Goal: Information Seeking & Learning: Find specific fact

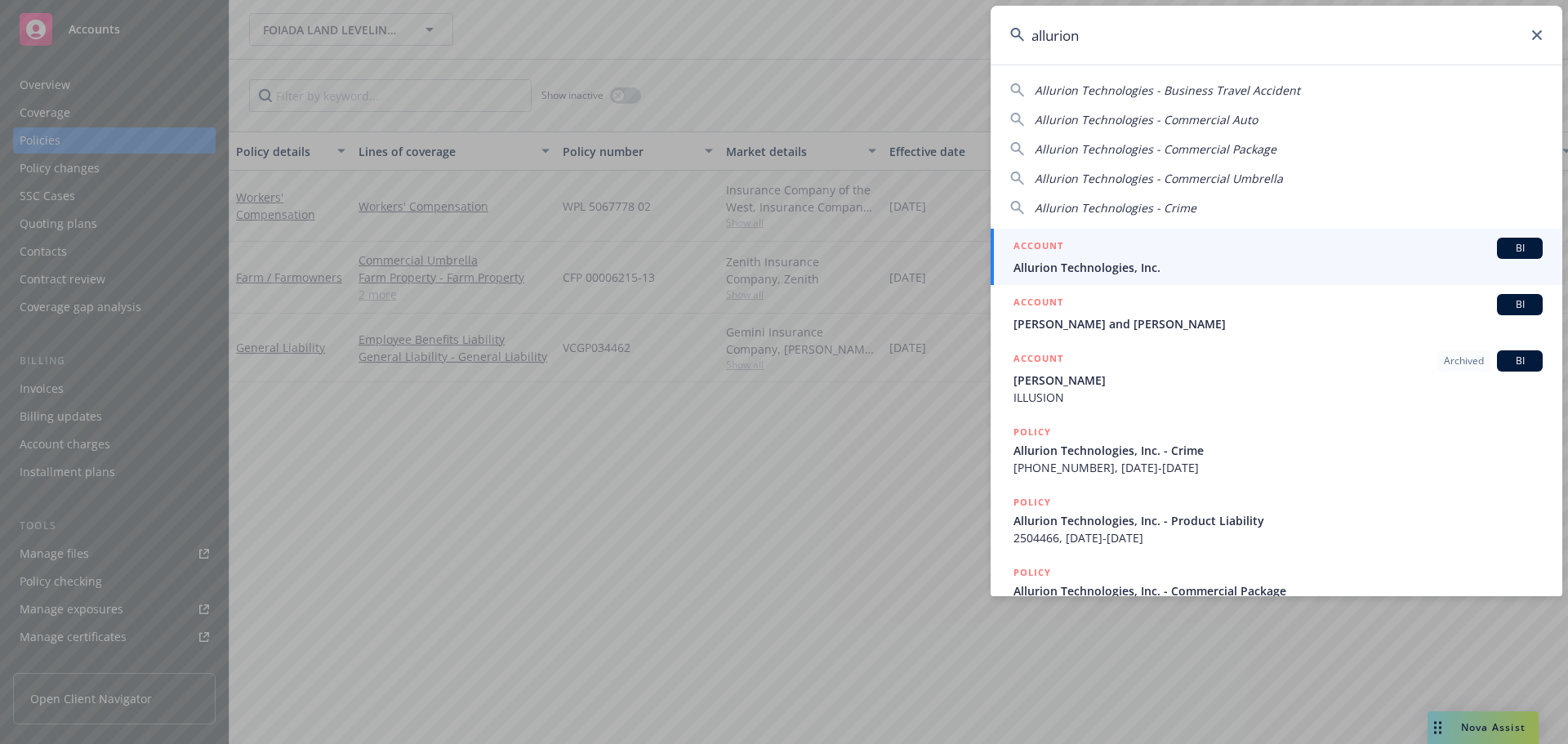
click at [1538, 35] on icon at bounding box center [1537, 35] width 9 height 9
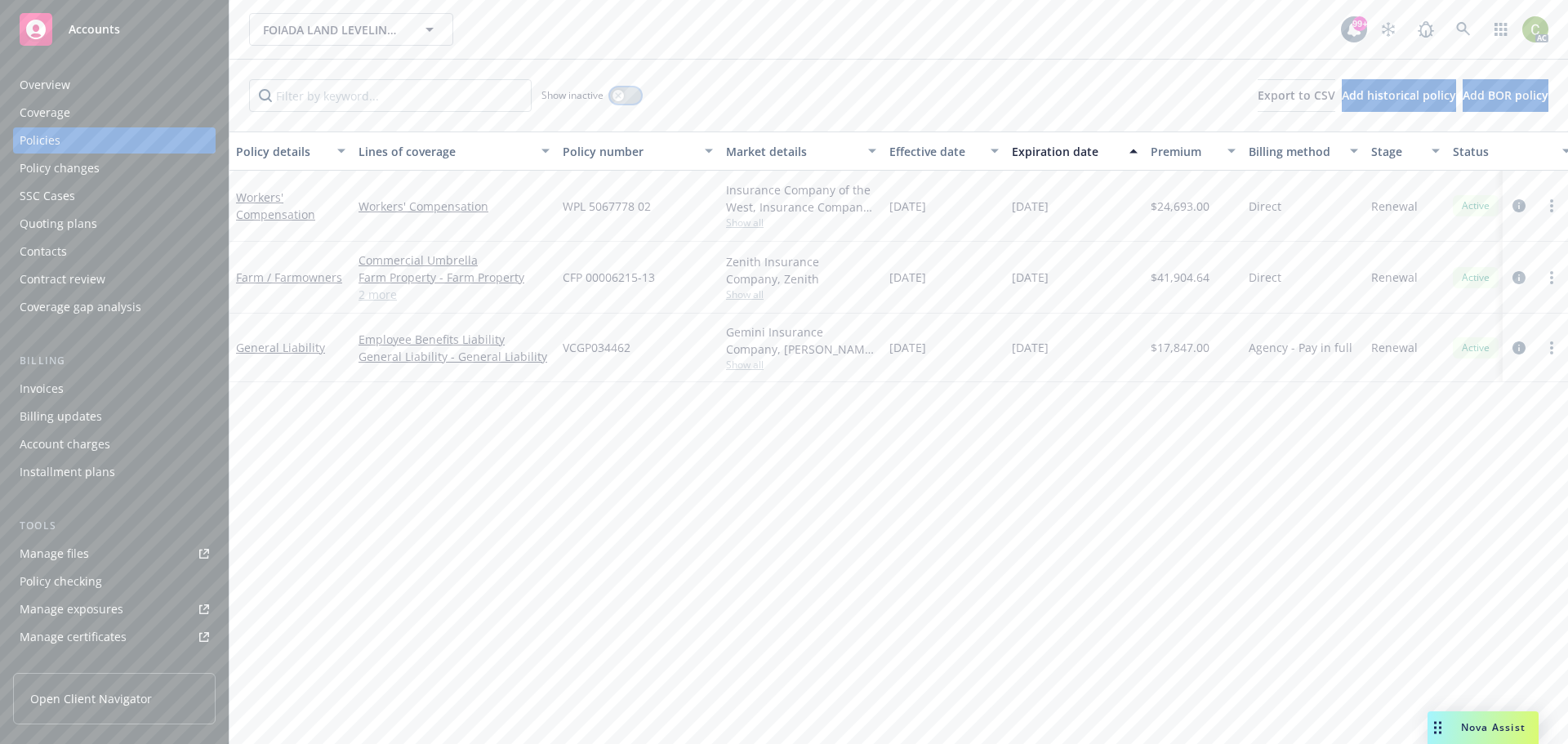
click at [615, 94] on icon "button" at bounding box center [618, 95] width 7 height 7
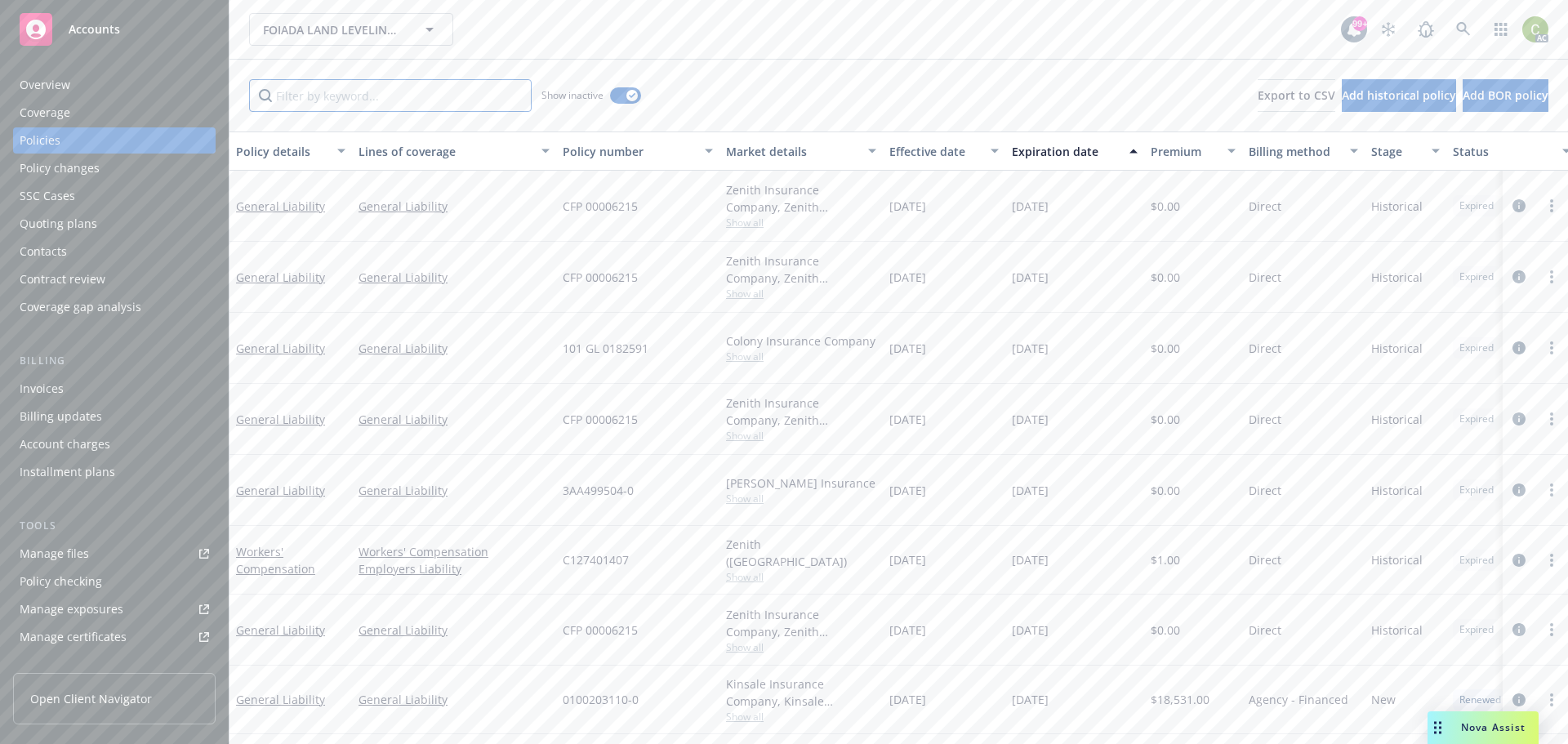
click at [409, 101] on input "Filter by keyword..." at bounding box center [390, 96] width 282 height 32
type input "farm"
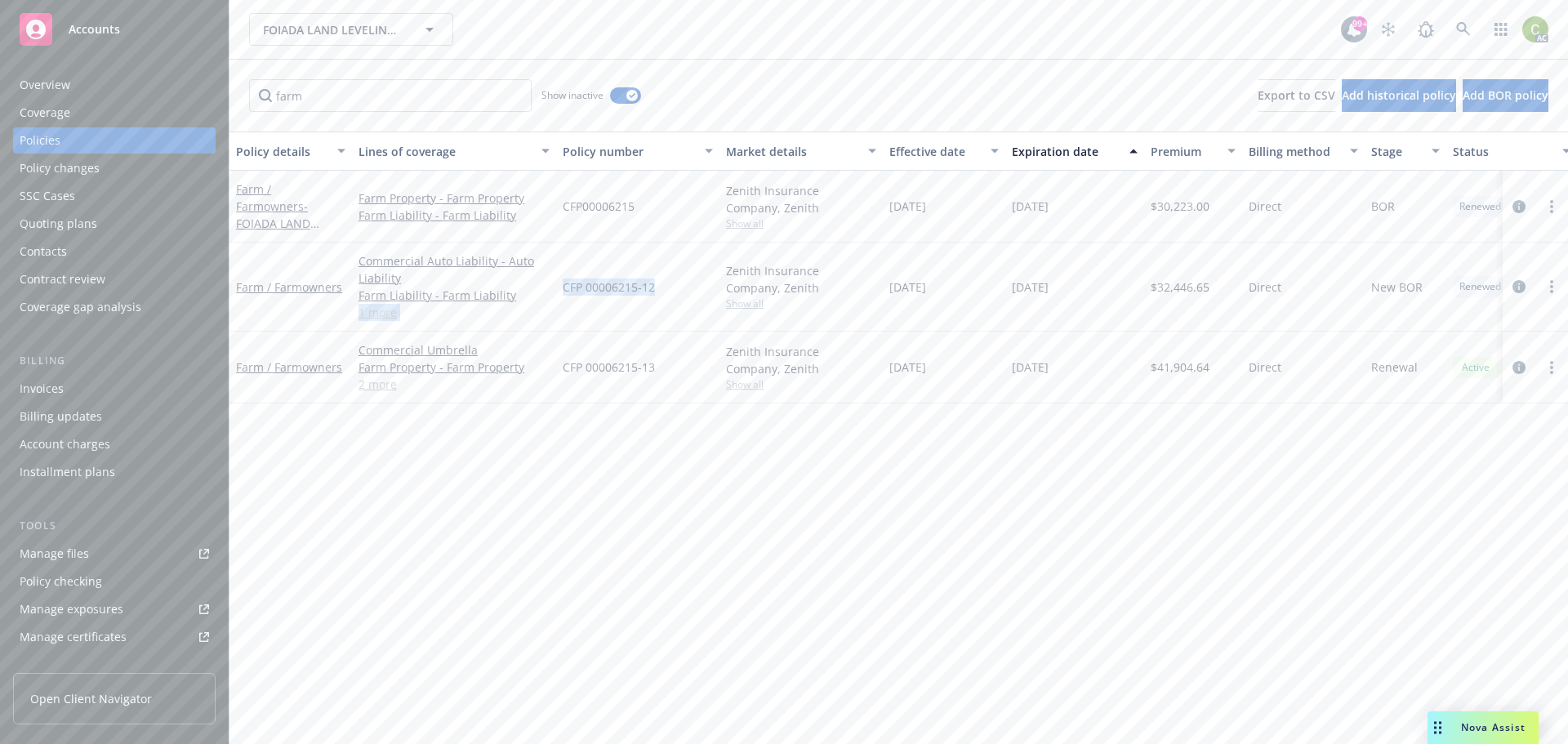
click at [548, 299] on div "Farm / Farmowners Commercial Auto Liability - Auto Liability Farm Liability - F…" at bounding box center [1018, 287] width 1577 height 89
drag, startPoint x: 593, startPoint y: 308, endPoint x: 632, endPoint y: 299, distance: 40.0
click at [594, 309] on div "CFP 00006215-12" at bounding box center [638, 287] width 163 height 89
click at [658, 292] on div "CFP 00006215-12" at bounding box center [638, 287] width 163 height 89
drag, startPoint x: 658, startPoint y: 290, endPoint x: 574, endPoint y: 293, distance: 84.1
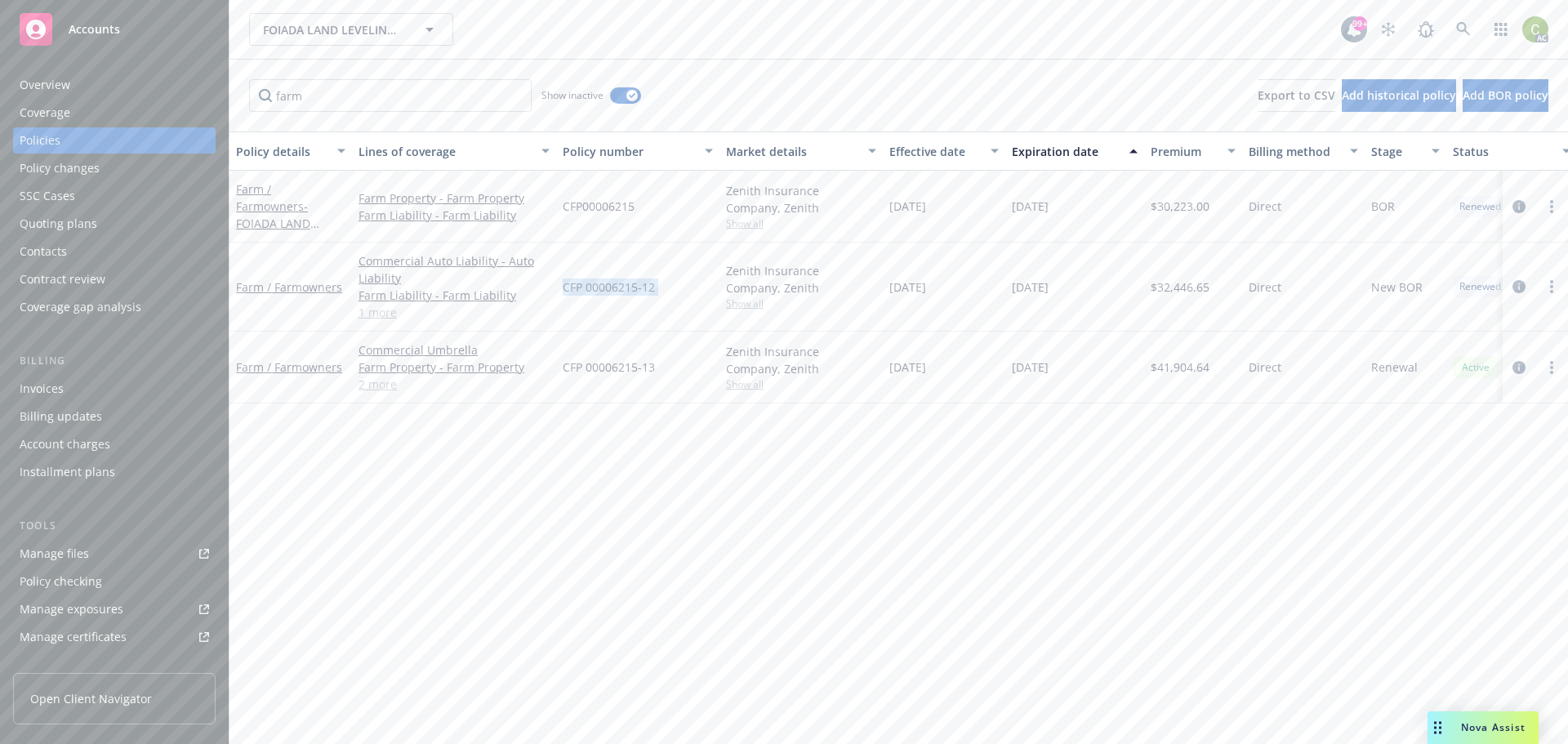
click at [574, 293] on div "CFP 00006215-12" at bounding box center [638, 287] width 163 height 89
click at [57, 78] on div "Overview" at bounding box center [45, 85] width 50 height 27
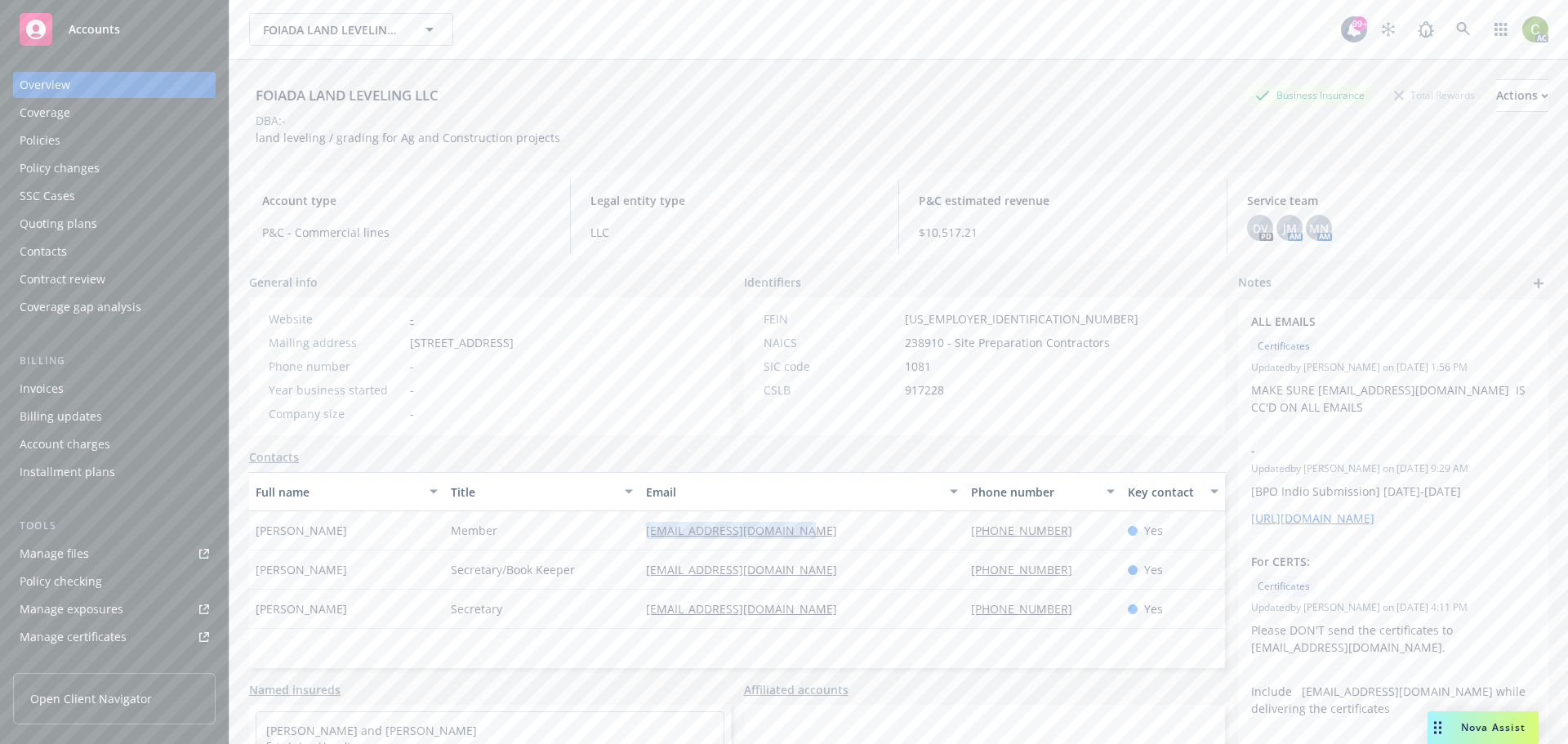
drag, startPoint x: 762, startPoint y: 531, endPoint x: 609, endPoint y: 531, distance: 153.0
click at [609, 531] on div "[PERSON_NAME] Member [EMAIL_ADDRESS][DOMAIN_NAME] [PHONE_NUMBER] Yes" at bounding box center [737, 531] width 976 height 39
click at [398, 531] on div "[PERSON_NAME]" at bounding box center [347, 531] width 195 height 39
drag, startPoint x: 329, startPoint y: 538, endPoint x: 239, endPoint y: 526, distance: 90.8
click at [239, 526] on div "FOIADA LAND LEVELING LLC Business Insurance Total Rewards Actions DBA: - land l…" at bounding box center [898, 431] width 1339 height 744
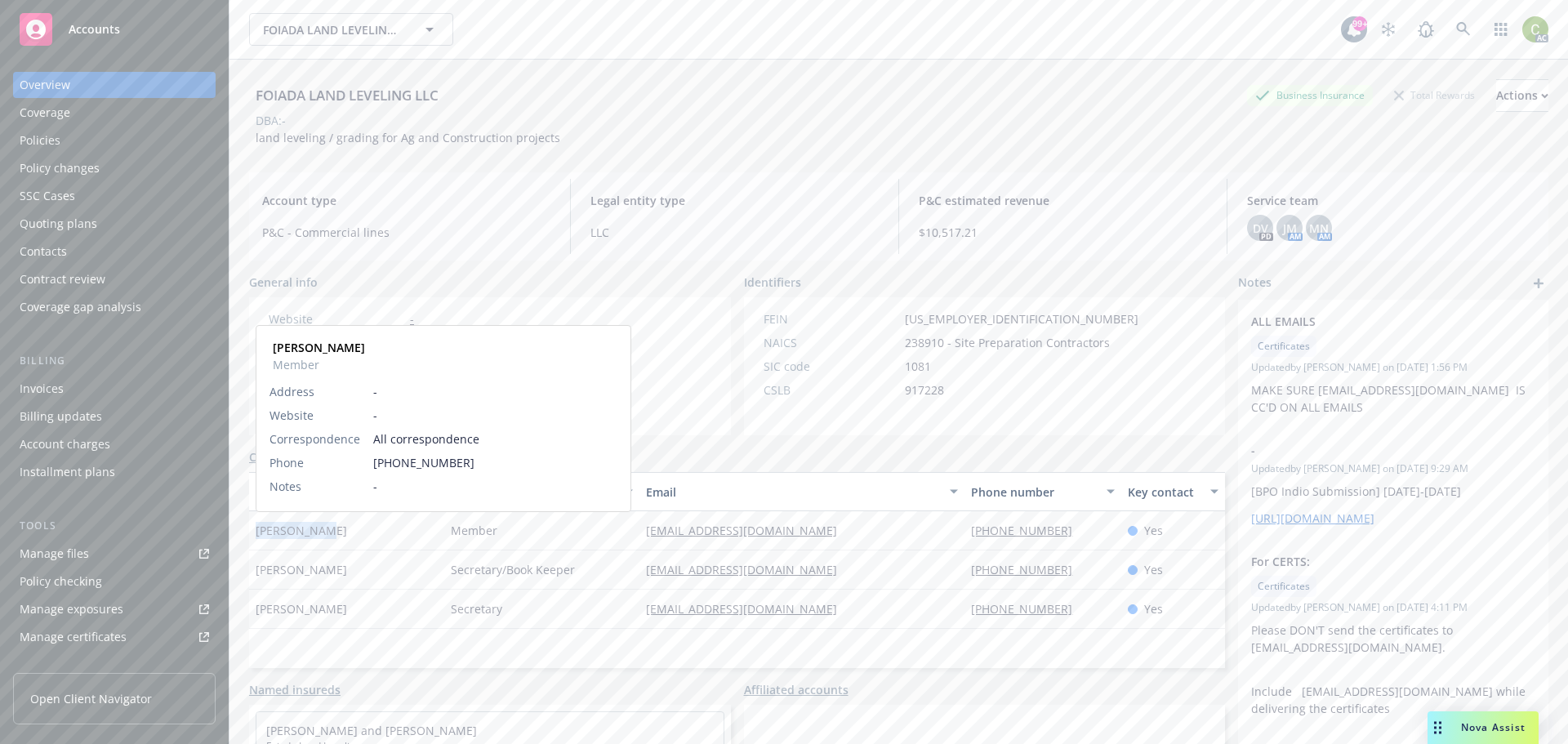
copy span "[PERSON_NAME]"
drag, startPoint x: 355, startPoint y: 454, endPoint x: 410, endPoint y: 453, distance: 55.0
click at [355, 453] on div "Contacts" at bounding box center [737, 457] width 976 height 17
click at [390, 459] on div "Contacts" at bounding box center [737, 457] width 976 height 17
drag, startPoint x: 1013, startPoint y: 534, endPoint x: 959, endPoint y: 534, distance: 54.0
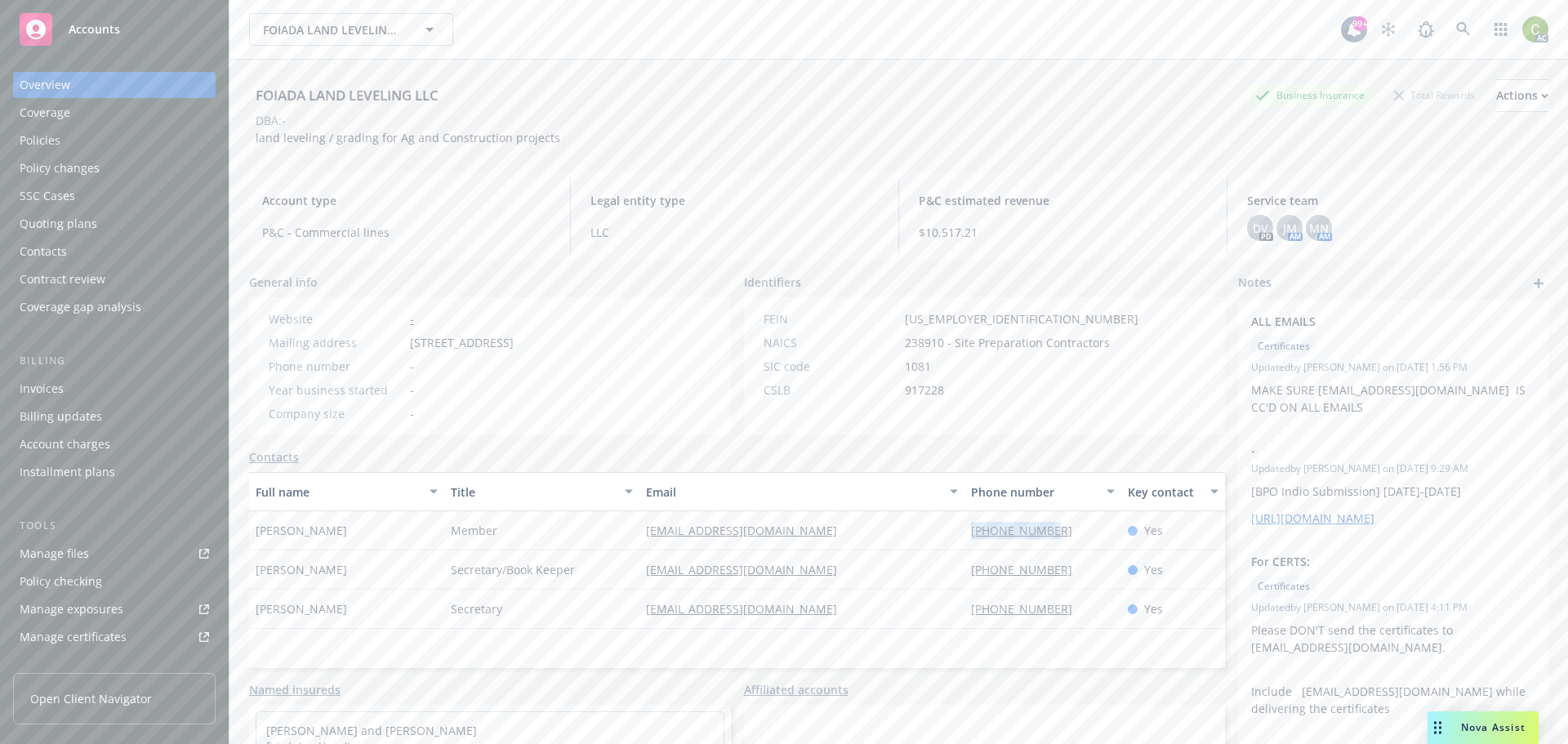
click at [964, 534] on div "[PHONE_NUMBER]" at bounding box center [1042, 531] width 156 height 39
copy link "[PHONE_NUMBER]"
click at [344, 566] on div "[PERSON_NAME]" at bounding box center [347, 570] width 195 height 39
drag, startPoint x: 342, startPoint y: 572, endPoint x: 258, endPoint y: 564, distance: 84.4
click at [258, 564] on div "[PERSON_NAME]" at bounding box center [347, 570] width 195 height 39
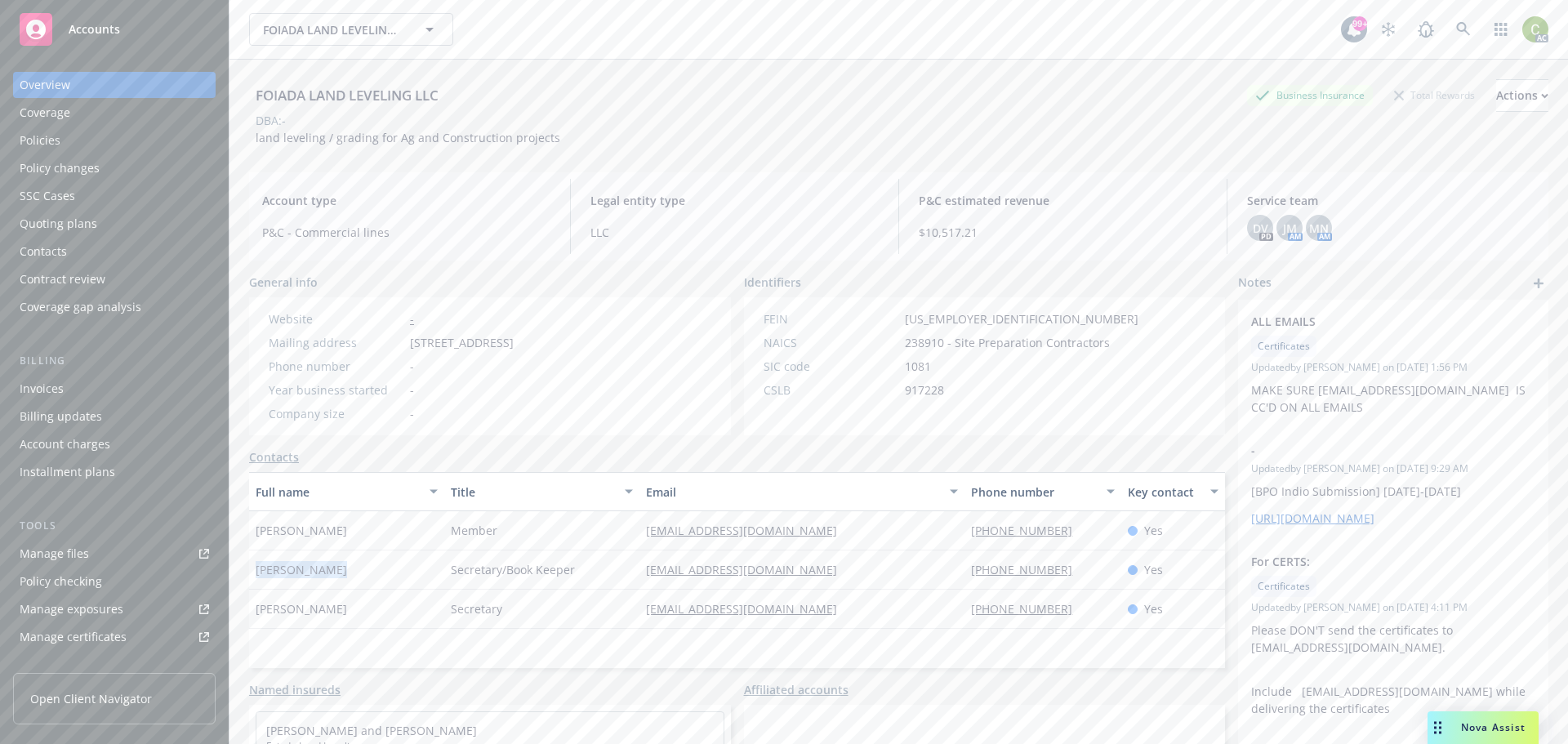
copy span "[PERSON_NAME]"
click at [391, 667] on div "Full name Title Email Phone number Key contact [PERSON_NAME] Member [EMAIL_ADDR…" at bounding box center [737, 570] width 976 height 196
drag, startPoint x: 793, startPoint y: 572, endPoint x: 624, endPoint y: 572, distance: 169.0
click at [624, 572] on div "[PERSON_NAME] Secretary/Book Keeper [EMAIL_ADDRESS][DOMAIN_NAME] [PHONE_NUMBER]…" at bounding box center [737, 570] width 976 height 39
copy div "[EMAIL_ADDRESS][DOMAIN_NAME]"
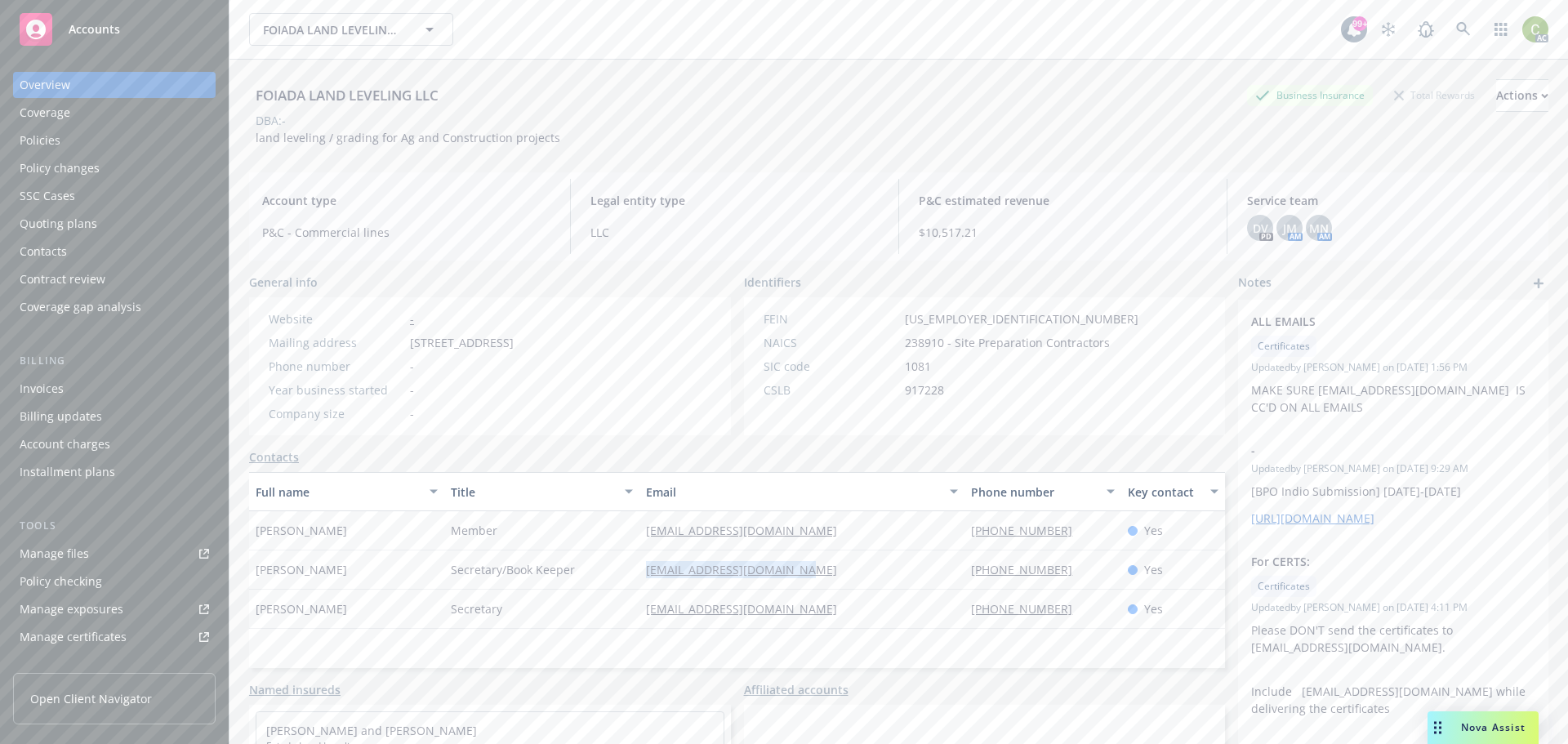
click at [804, 657] on div "Full name Title Email Phone number Key contact [PERSON_NAME] Member [EMAIL_ADDR…" at bounding box center [737, 570] width 976 height 196
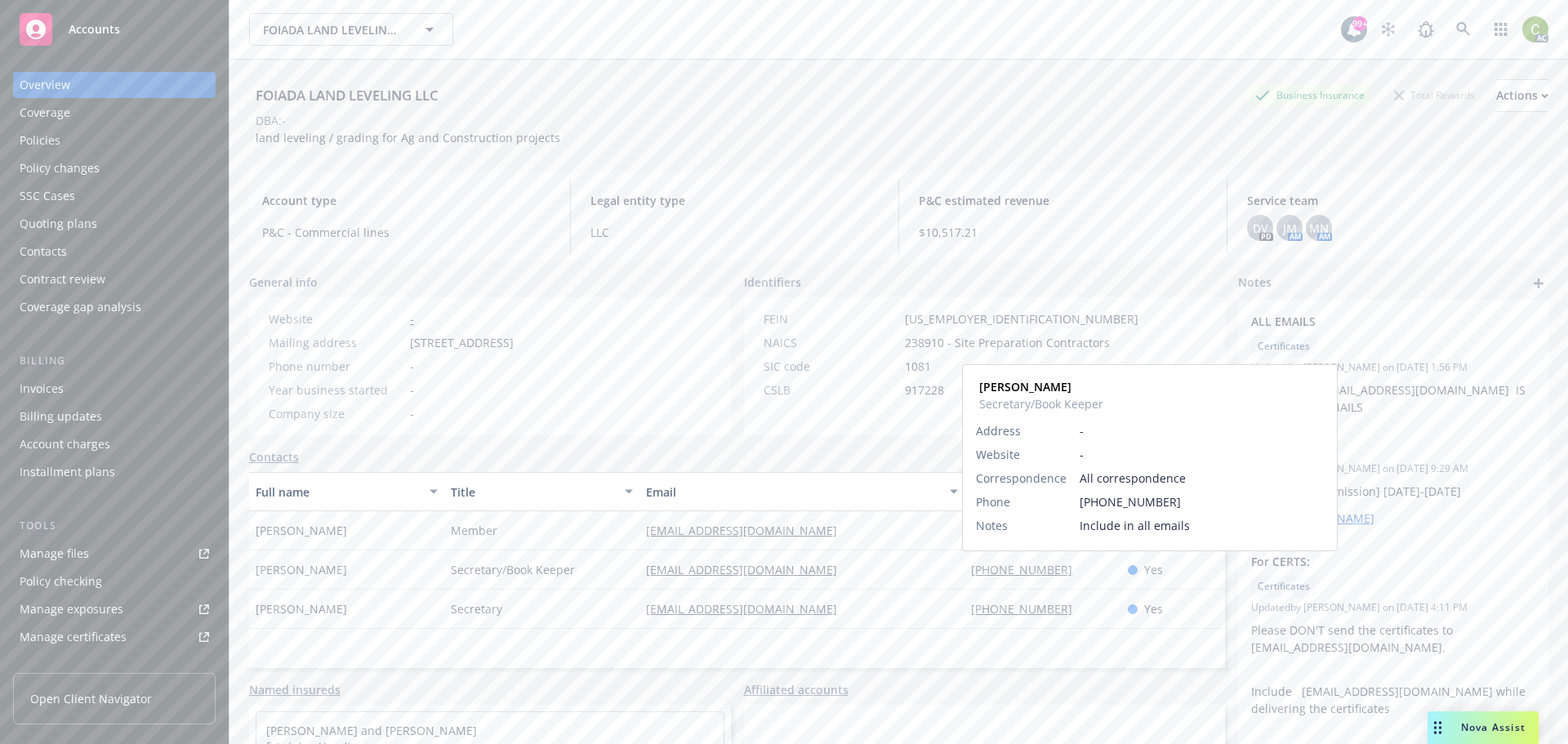
drag, startPoint x: 1017, startPoint y: 573, endPoint x: 929, endPoint y: 564, distance: 88.5
click at [926, 554] on div "[EMAIL_ADDRESS][DOMAIN_NAME]" at bounding box center [802, 570] width 325 height 39
drag, startPoint x: 957, startPoint y: 572, endPoint x: 1039, endPoint y: 573, distance: 82.0
click at [1039, 573] on div "[PHONE_NUMBER] [PERSON_NAME] Secretary/Book Keeper Address - Website - Correspo…" at bounding box center [1042, 570] width 156 height 39
copy link "[PHONE_NUMBER]"
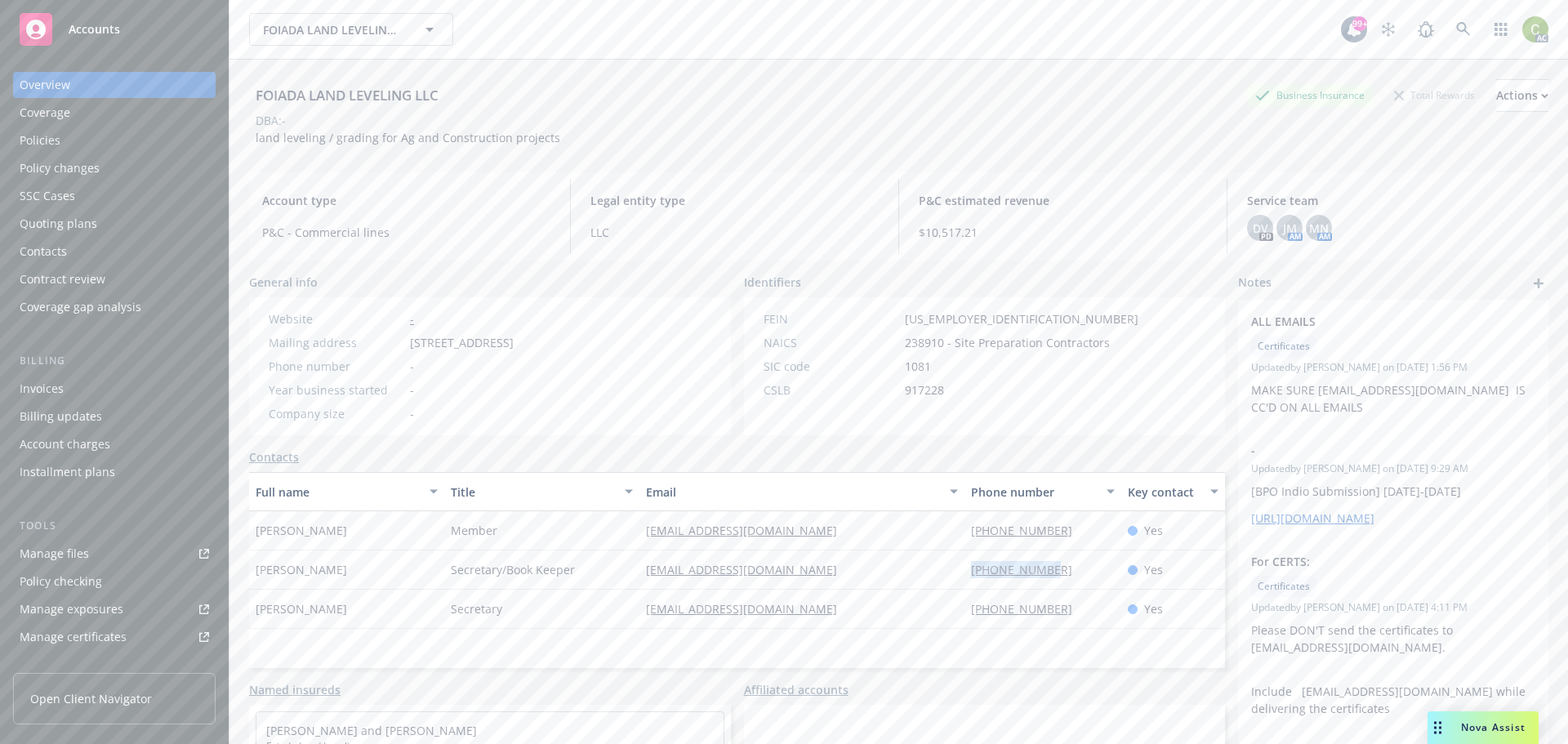
click at [80, 142] on div "Policies" at bounding box center [115, 140] width 189 height 27
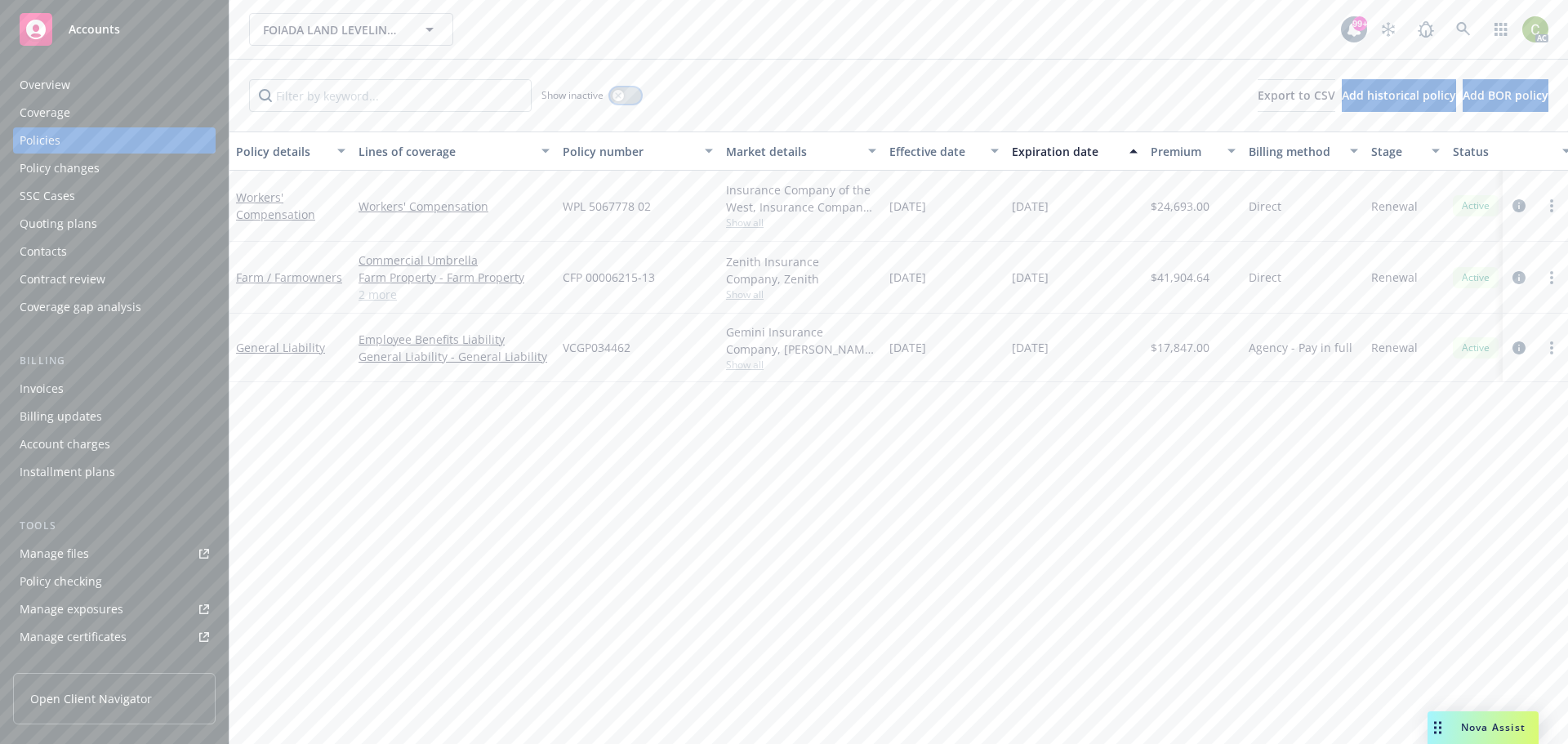
click at [616, 92] on div "button" at bounding box center [619, 96] width 11 height 11
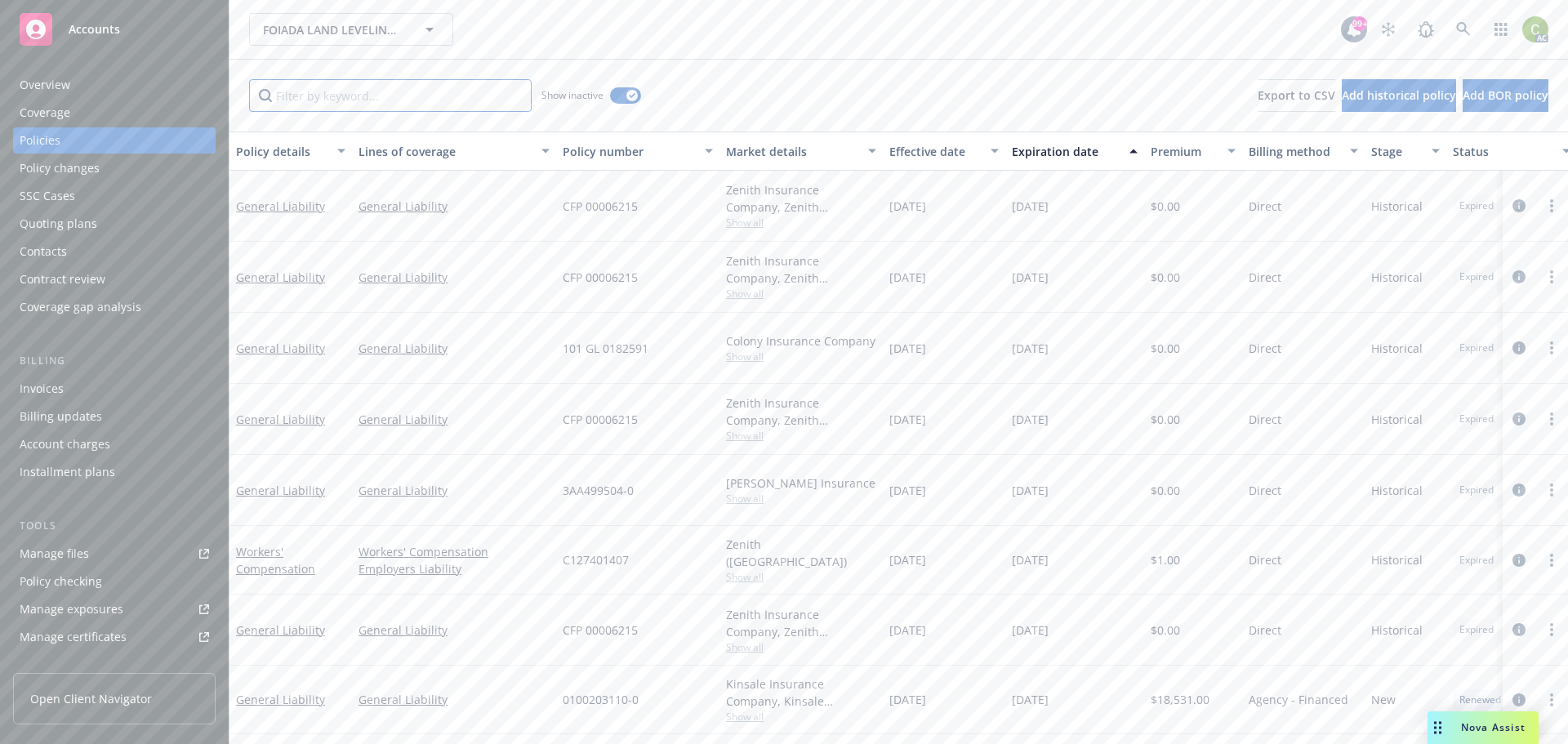
click at [390, 99] on input "Filter by keyword..." at bounding box center [390, 96] width 282 height 32
type input "farm"
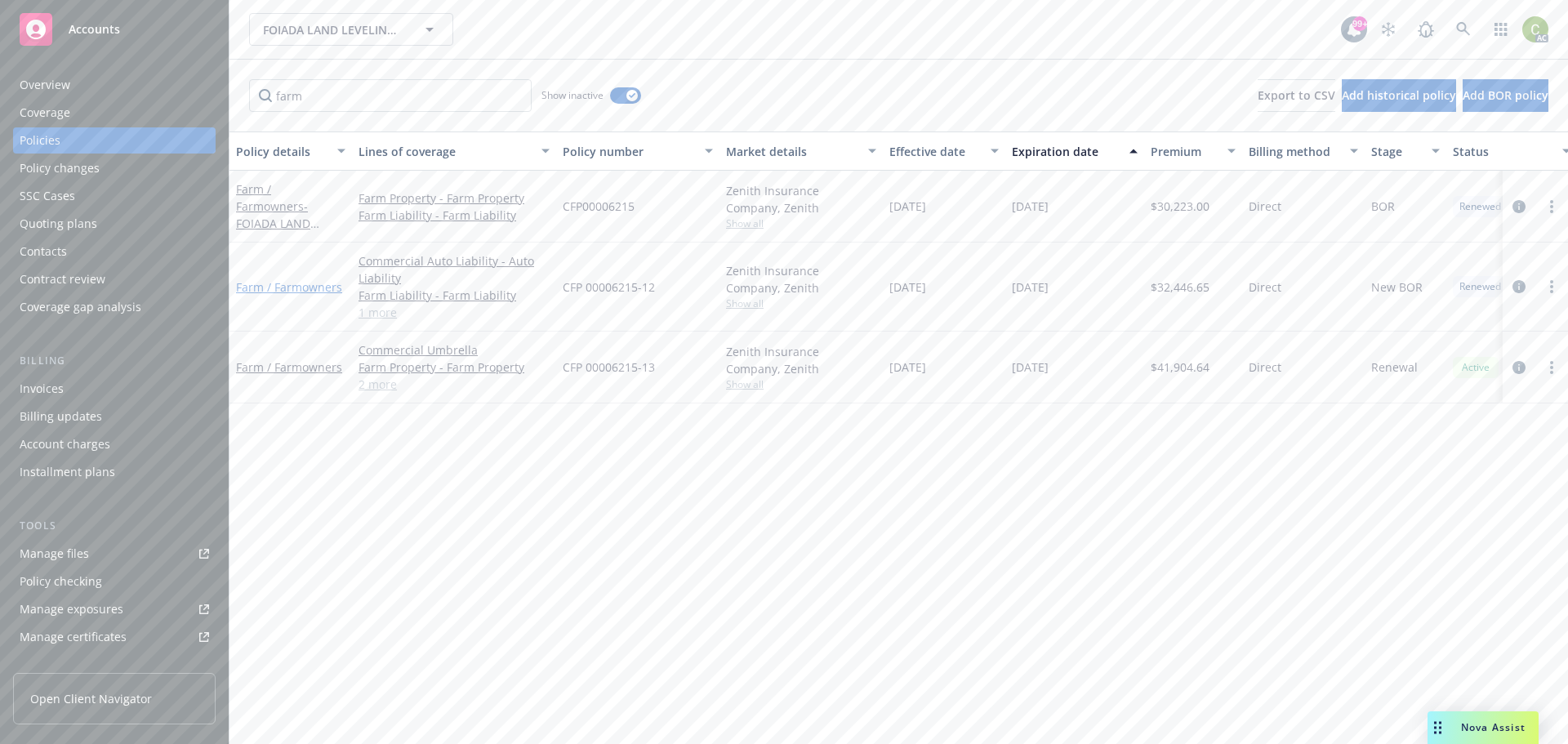
click at [296, 287] on link "Farm / Farmowners" at bounding box center [289, 287] width 106 height 15
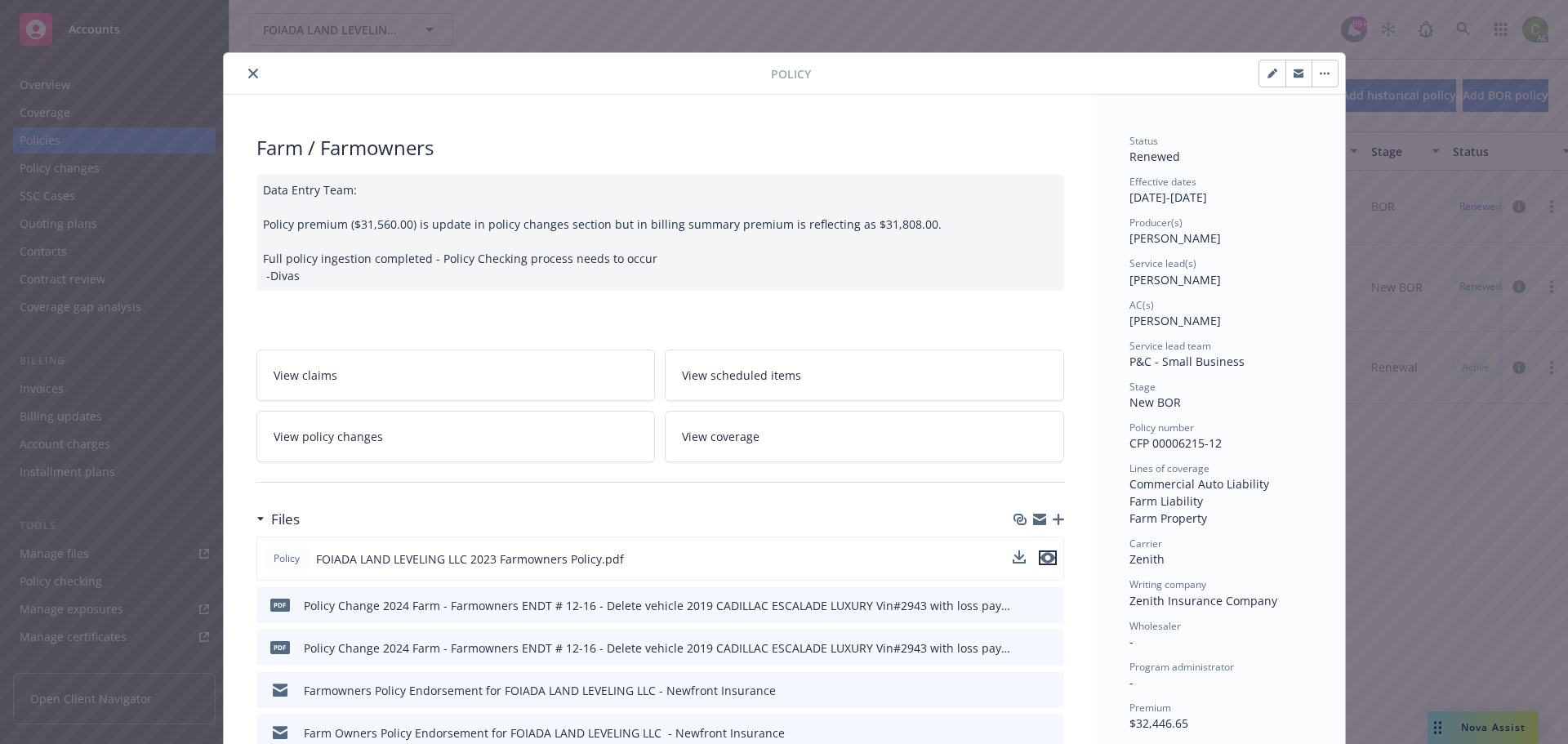
click at [1049, 556] on button "preview file" at bounding box center [1048, 558] width 18 height 15
click at [249, 67] on button "close" at bounding box center [253, 73] width 20 height 20
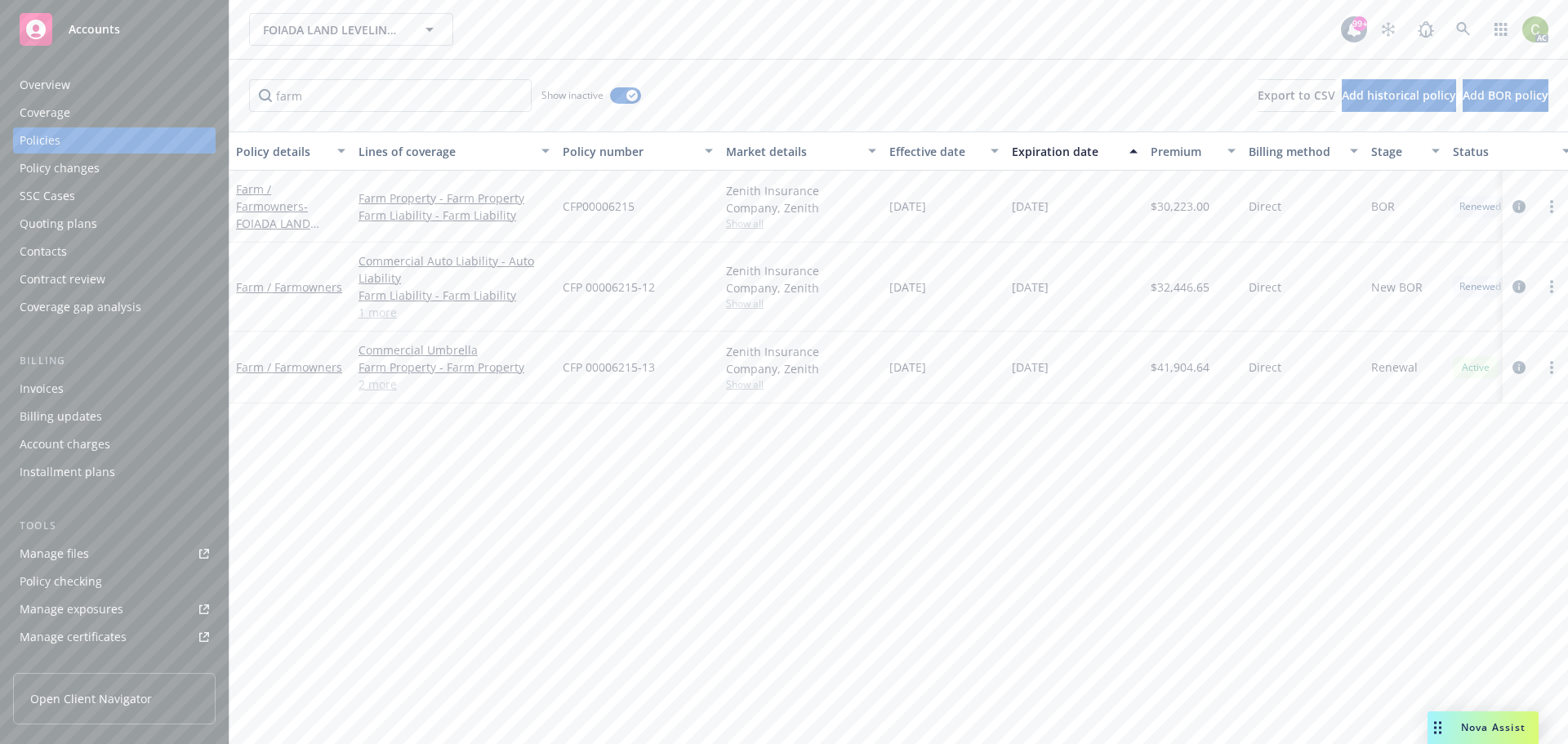
click at [93, 91] on div "Overview" at bounding box center [115, 85] width 189 height 27
